Goal: Task Accomplishment & Management: Manage account settings

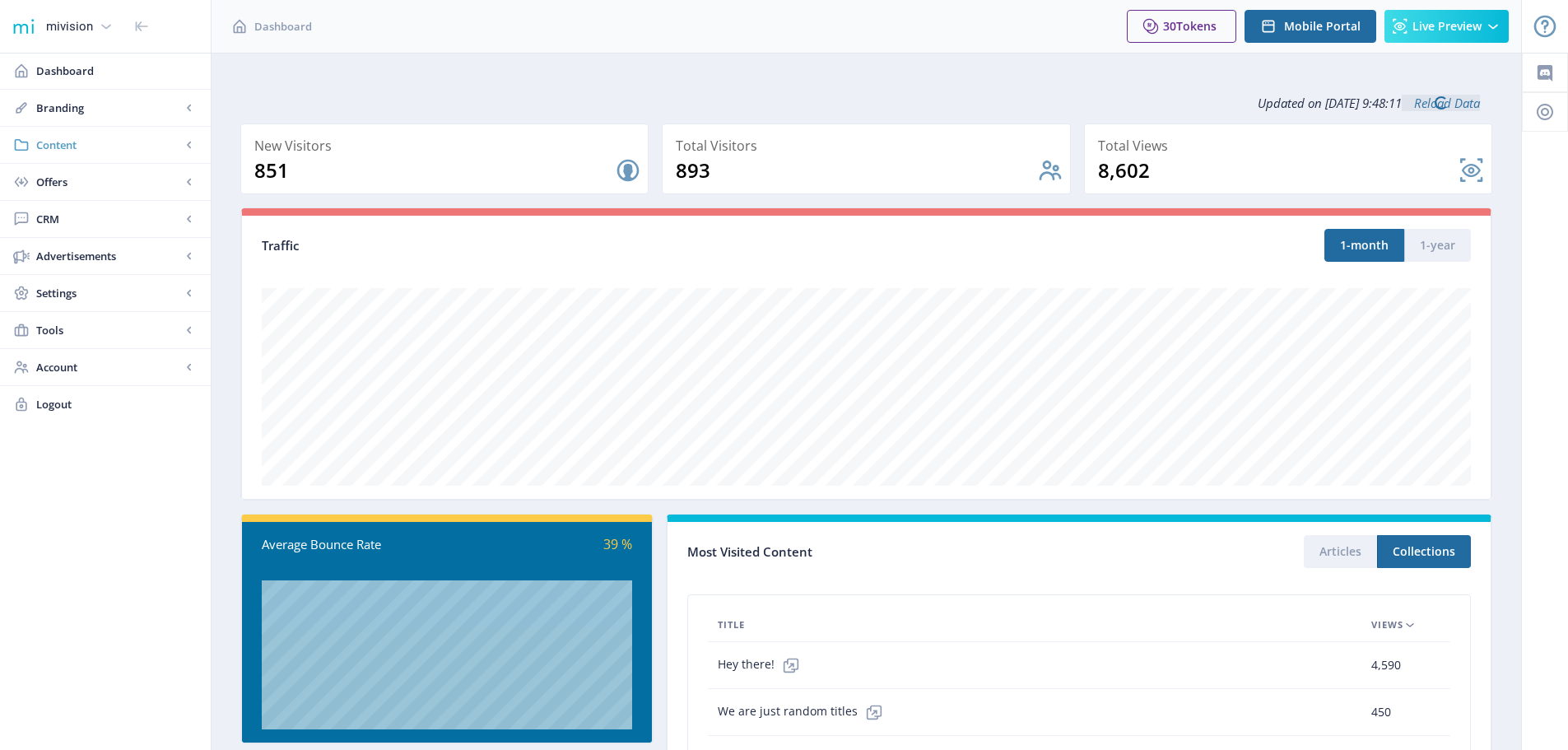
click at [66, 145] on span "Content" at bounding box center [108, 144] width 145 height 17
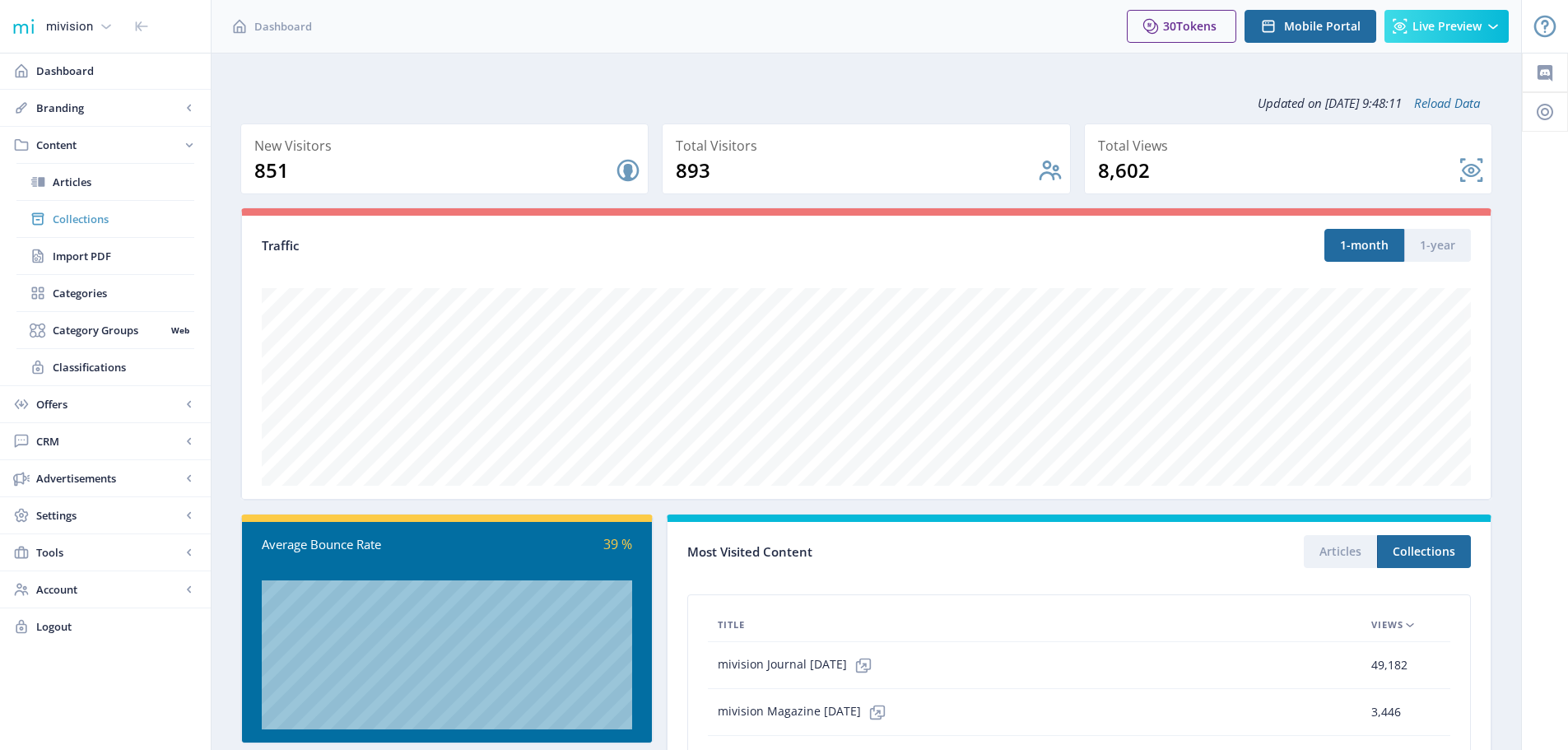
click at [77, 217] on span "Collections" at bounding box center [123, 219] width 141 height 17
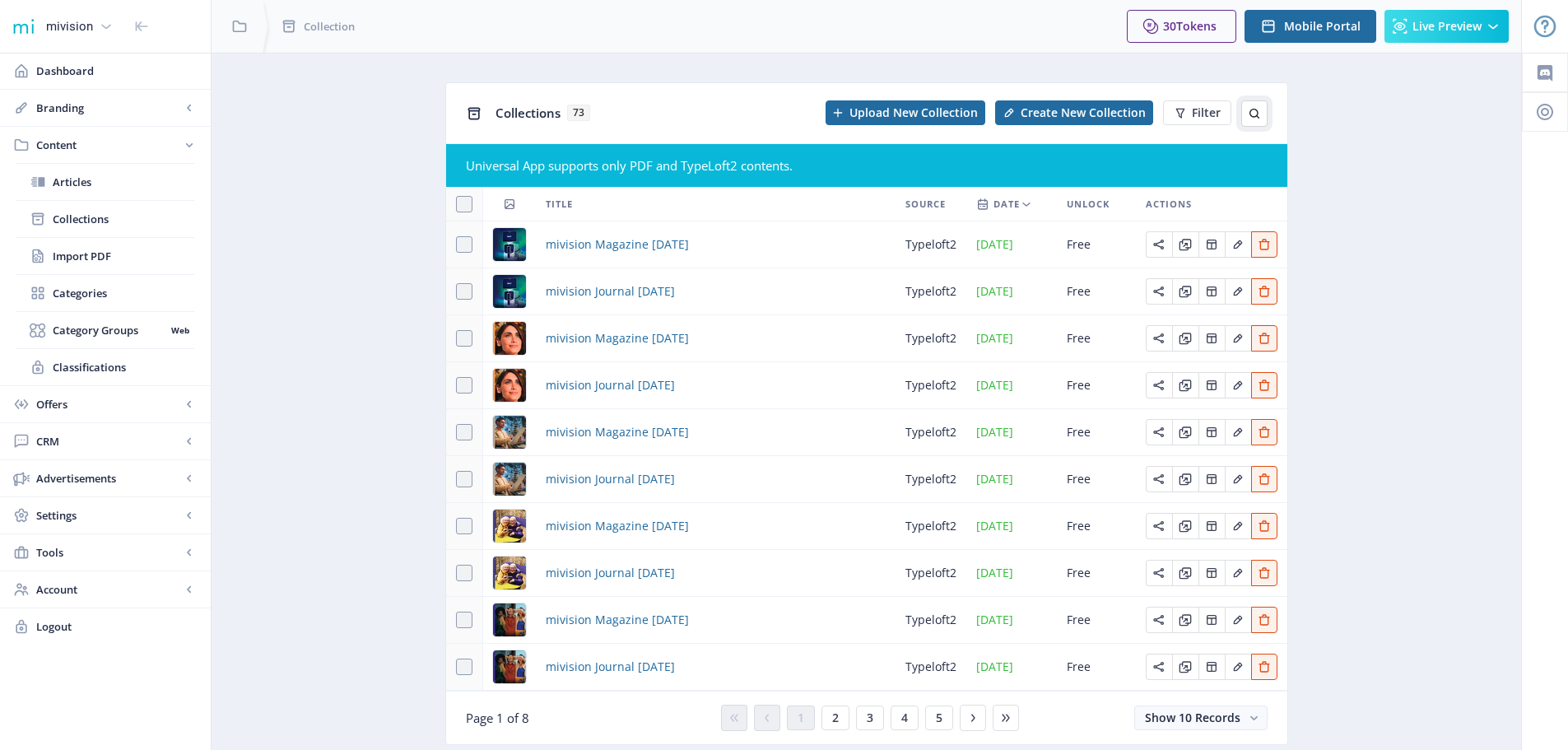
click at [1255, 113] on icon at bounding box center [1254, 113] width 13 height 13
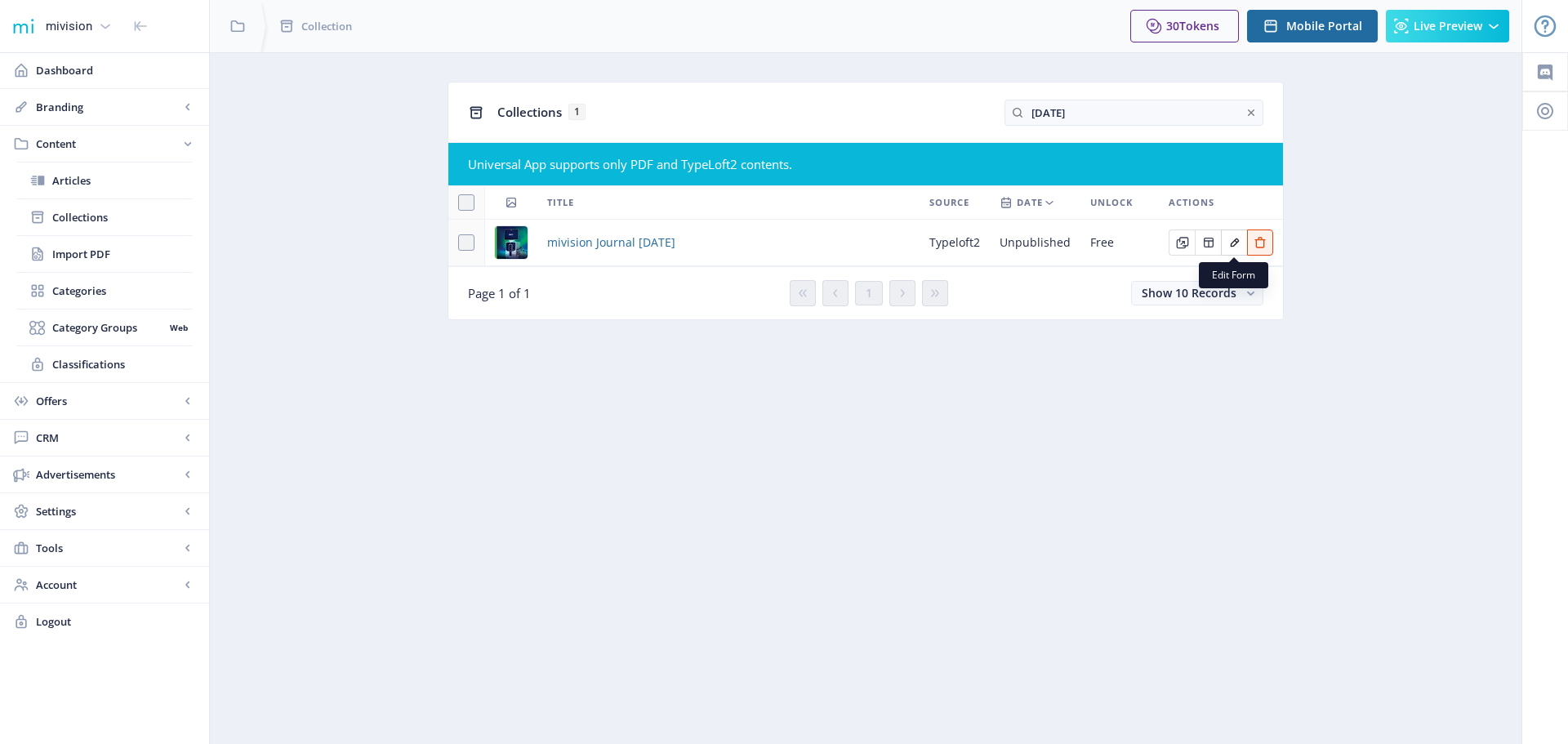
type input "[DATE]"
click at [1231, 241] on icon "Edit page" at bounding box center [1234, 242] width 13 height 13
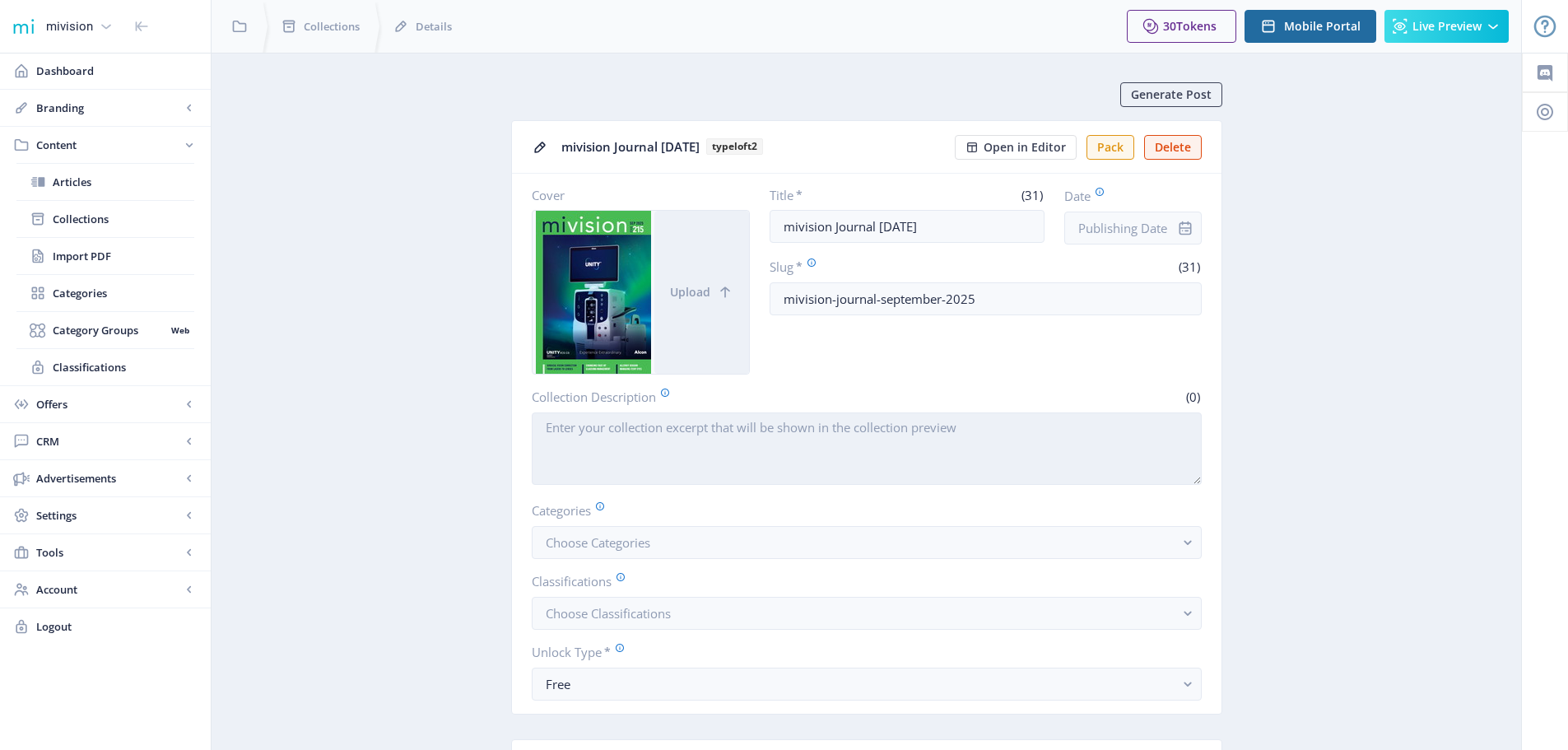
click at [560, 426] on textarea "Collection Description" at bounding box center [867, 449] width 670 height 73
paste textarea "Surgical Vision: Correction from Lasers to Lenses | Changing Face of [MEDICAL_D…"
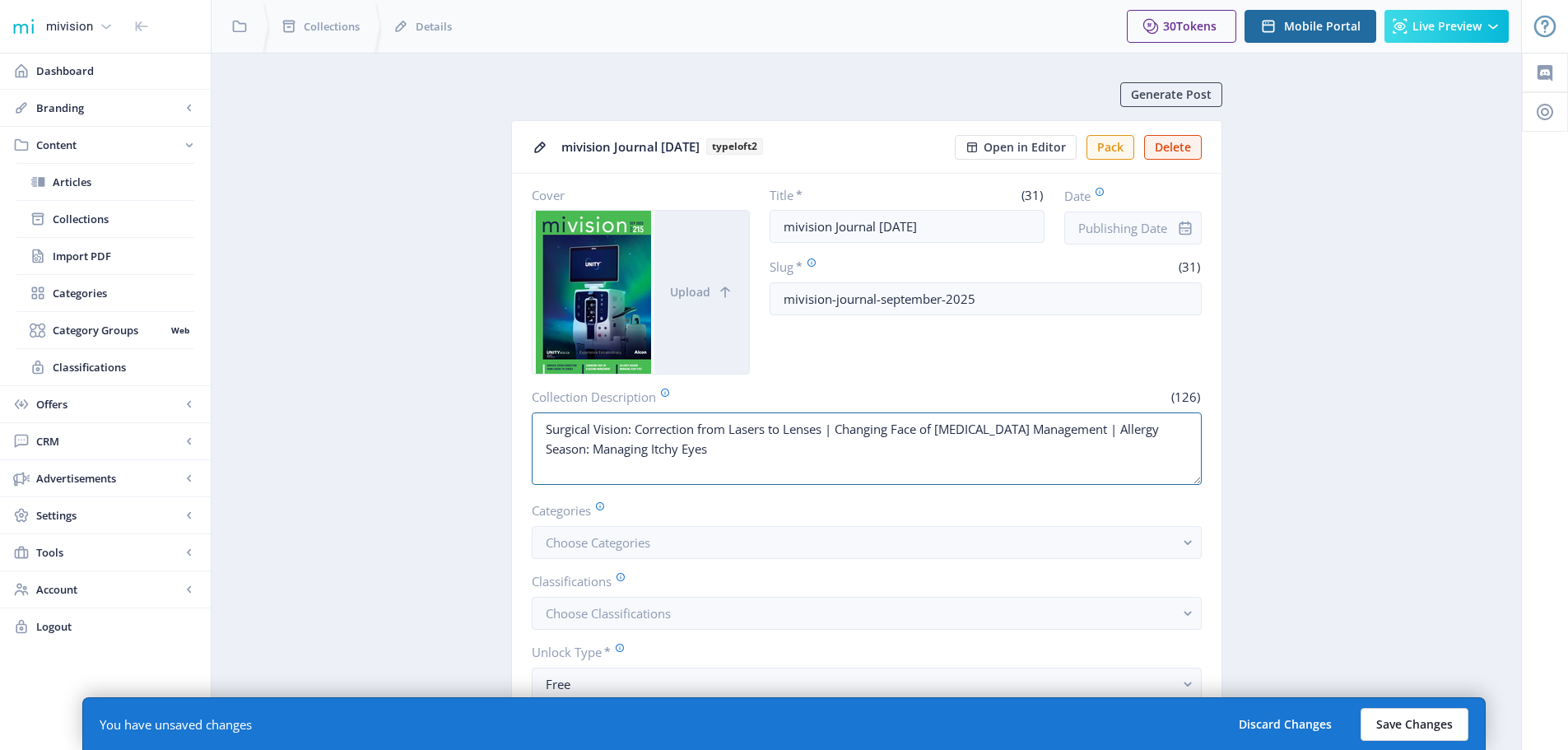
type textarea "Surgical Vision: Correction from Lasers to Lenses | Changing Face of [MEDICAL_D…"
click at [1409, 725] on button "Save Changes" at bounding box center [1414, 724] width 107 height 33
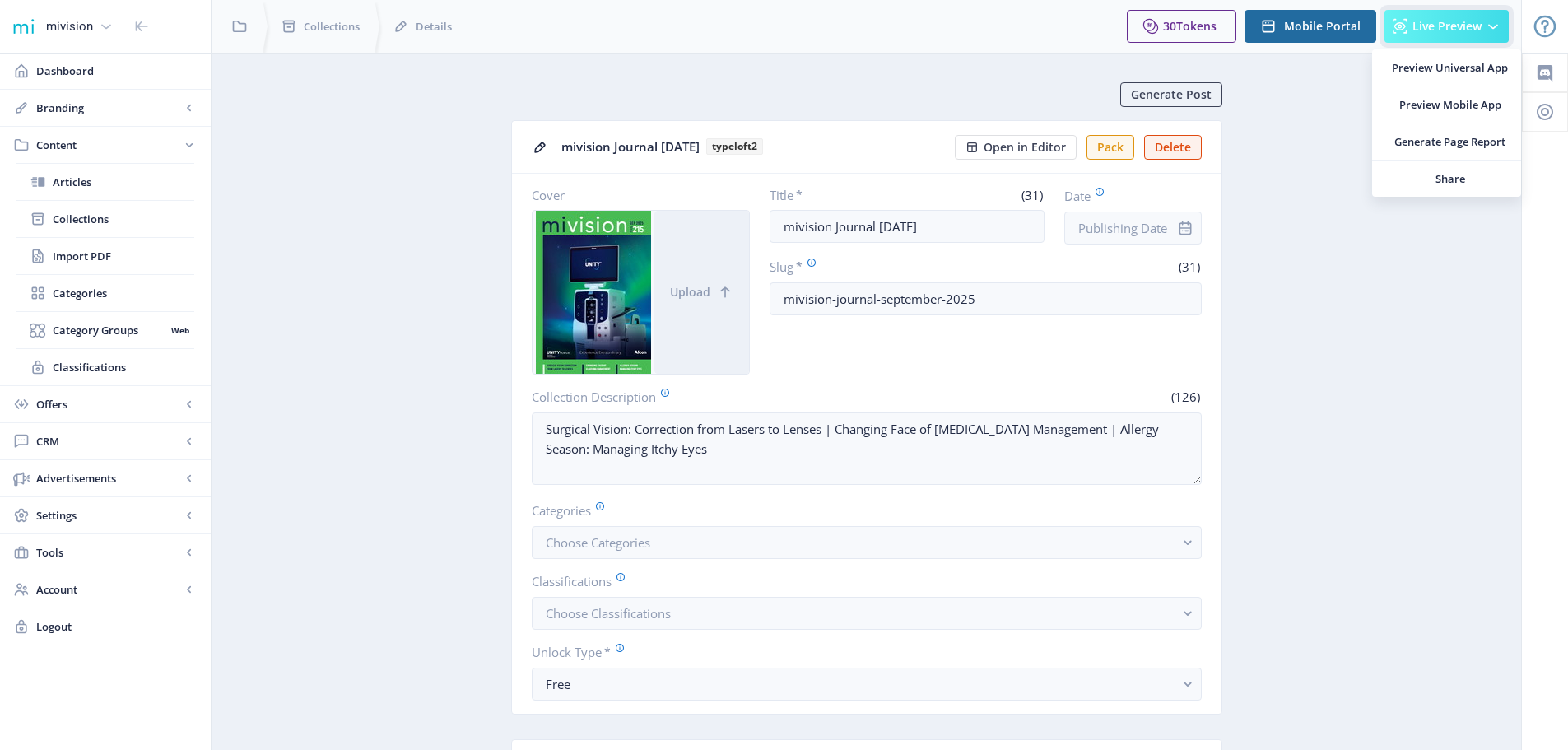
click at [1439, 25] on span "Live Preview" at bounding box center [1447, 26] width 70 height 13
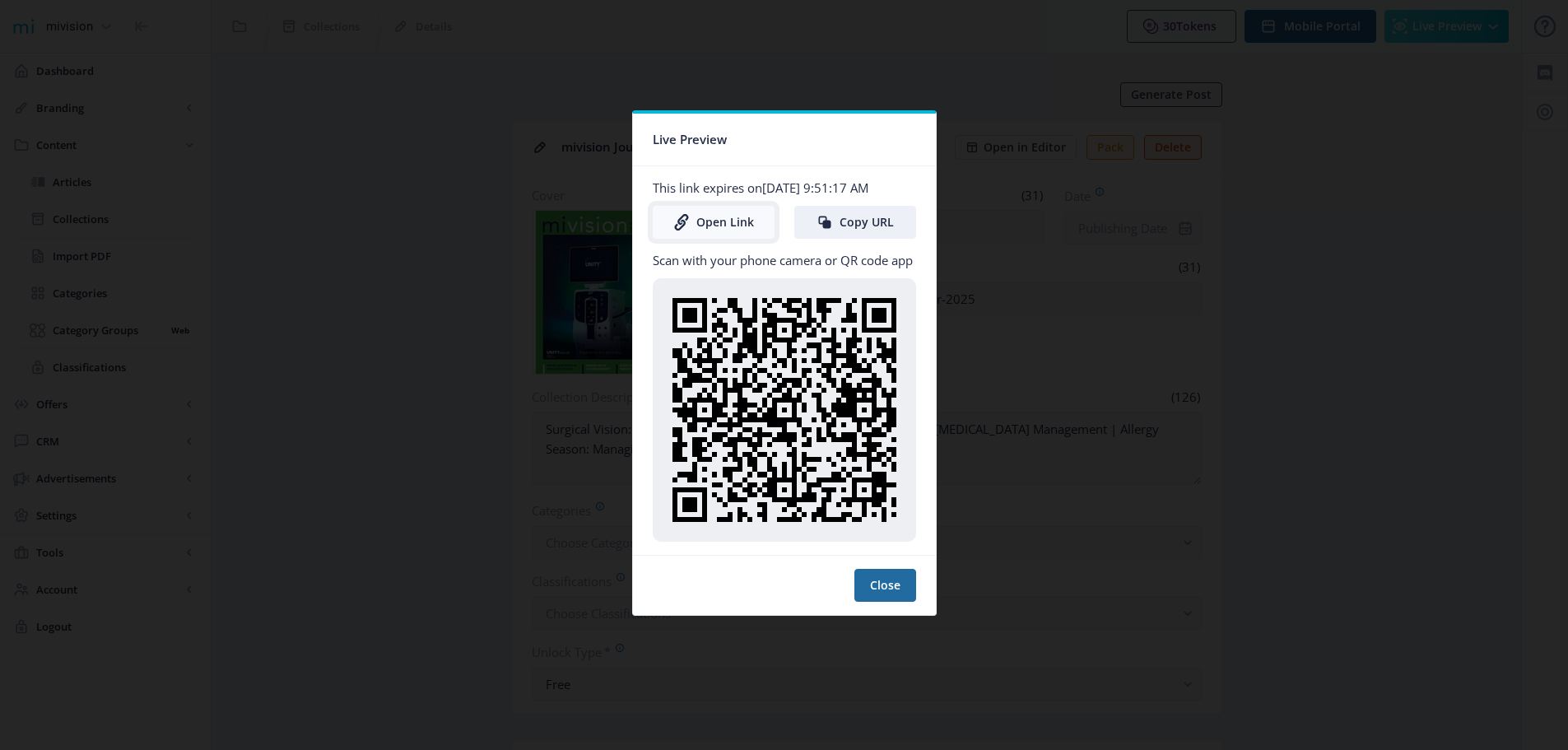
click at [726, 221] on link "Open Link" at bounding box center [713, 222] width 121 height 33
